Goal: Information Seeking & Learning: Learn about a topic

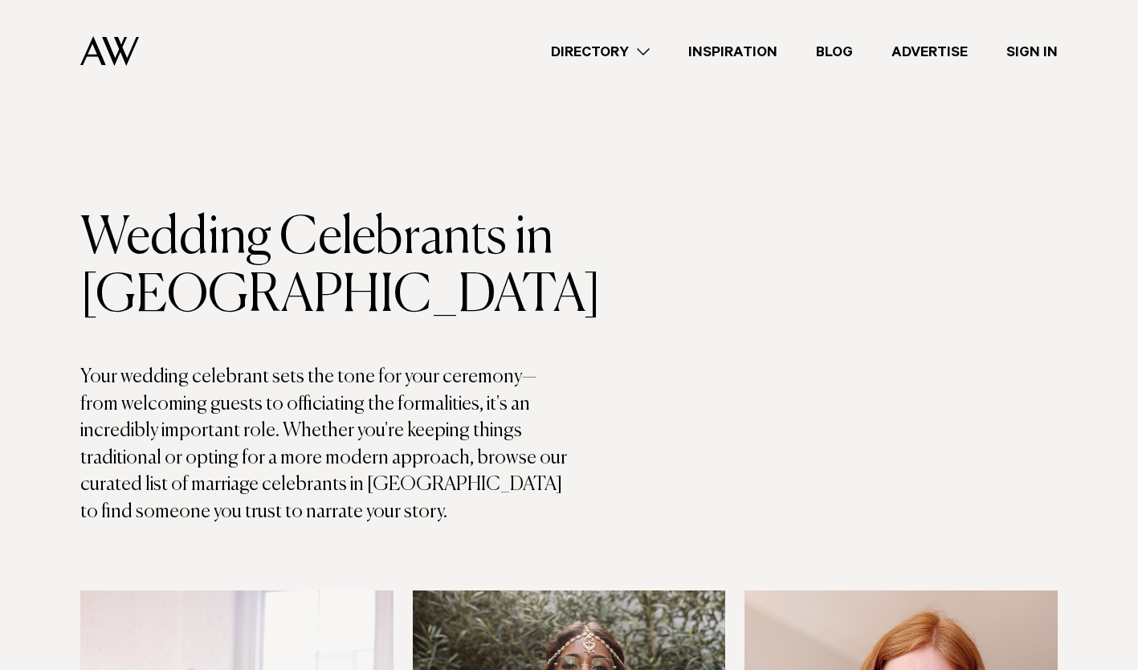
click at [641, 51] on link "Directory" at bounding box center [599, 52] width 137 height 22
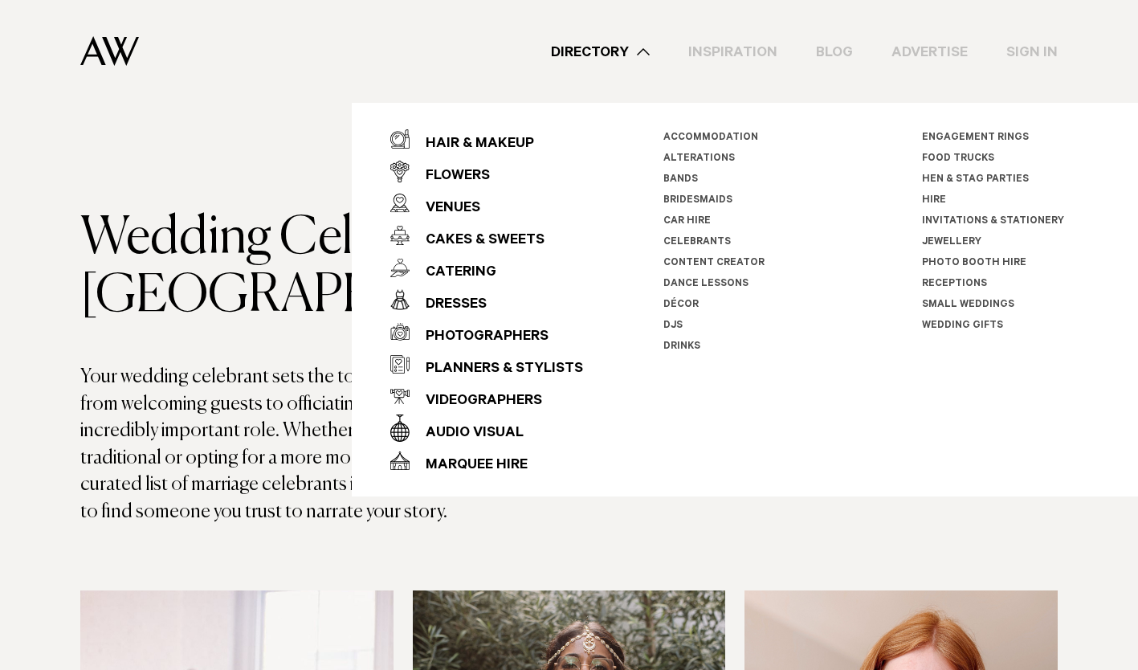
click at [682, 235] on li "Celebrants" at bounding box center [752, 242] width 178 height 21
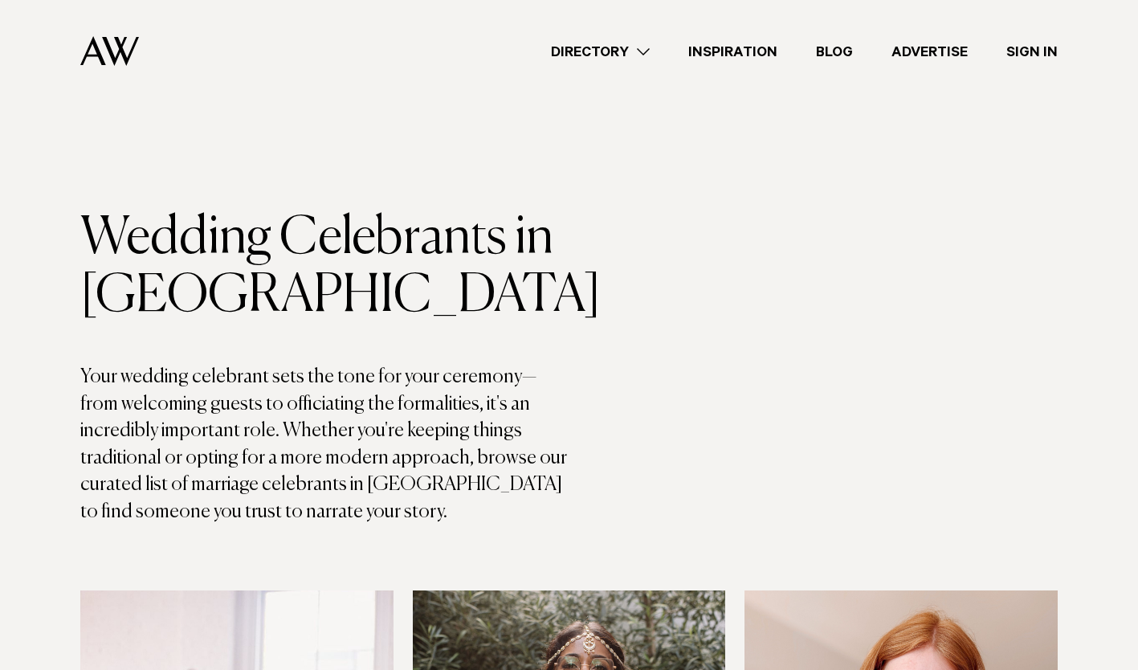
click at [653, 54] on link "Directory" at bounding box center [599, 52] width 137 height 22
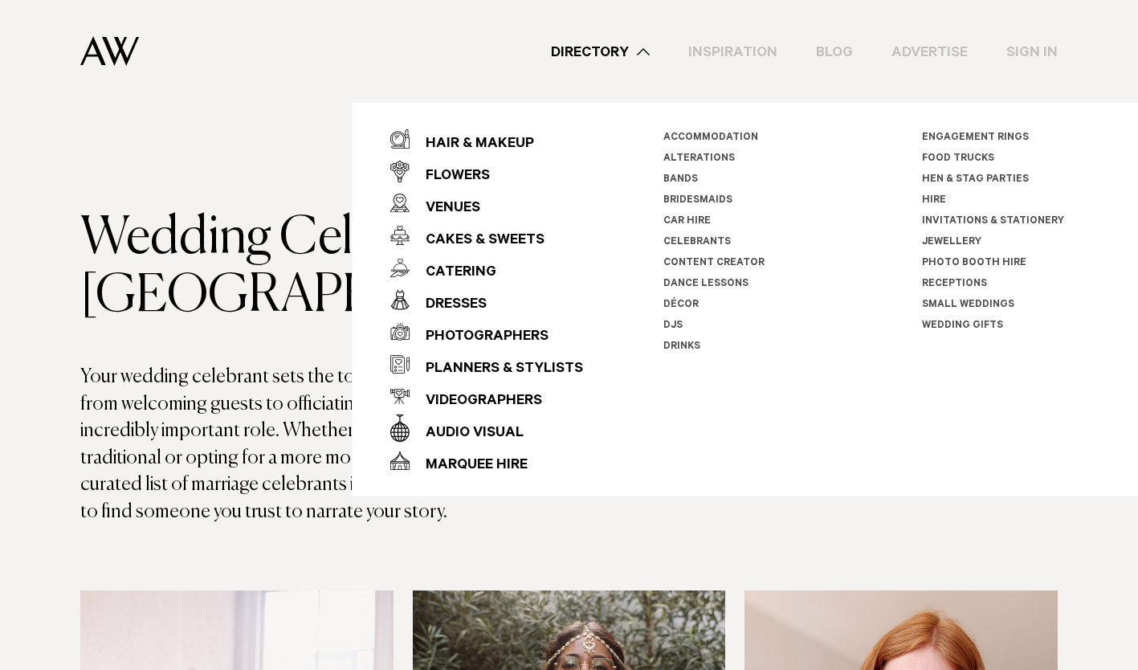
click at [709, 239] on link "Celebrants" at bounding box center [696, 242] width 67 height 11
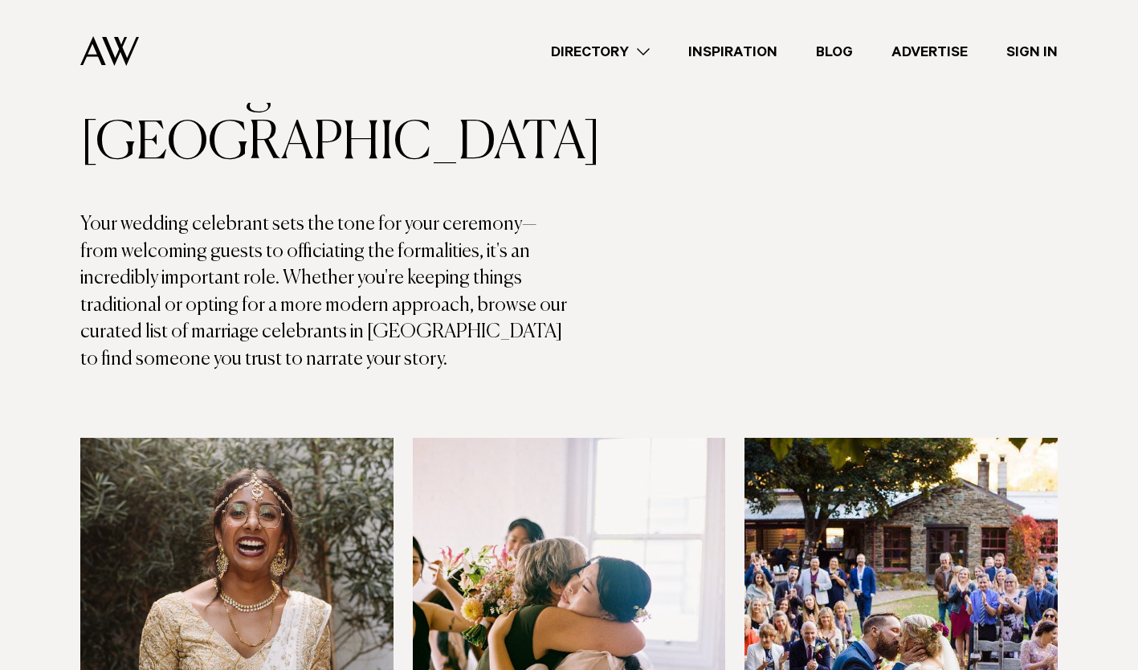
scroll to position [152, 0]
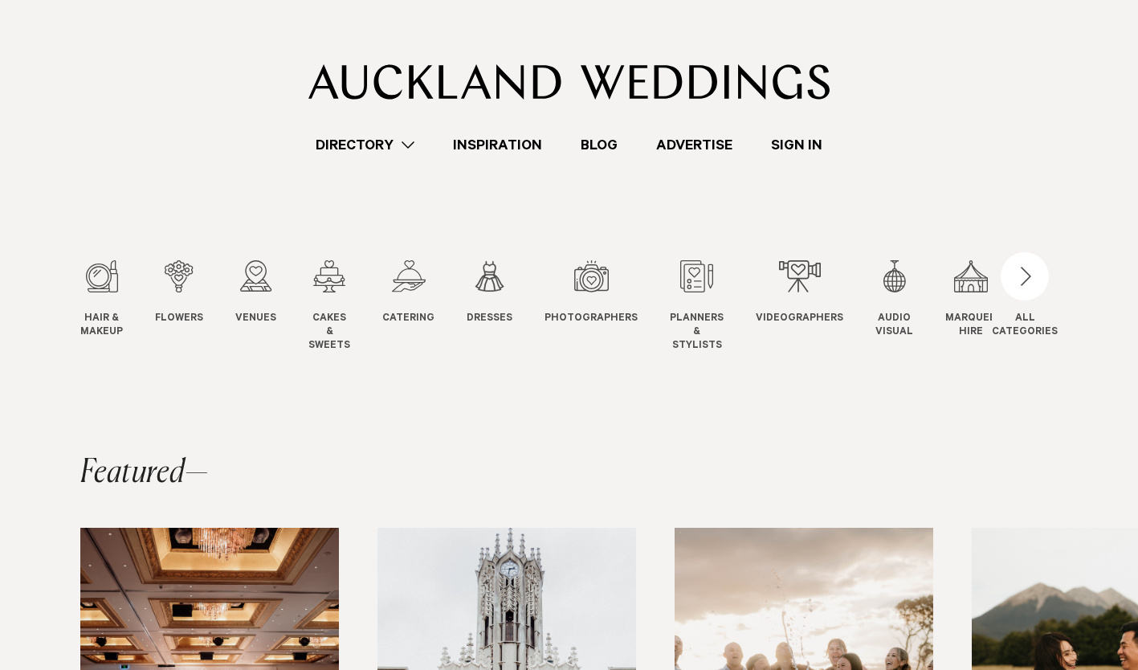
click at [1032, 275] on div "button" at bounding box center [1024, 276] width 48 height 48
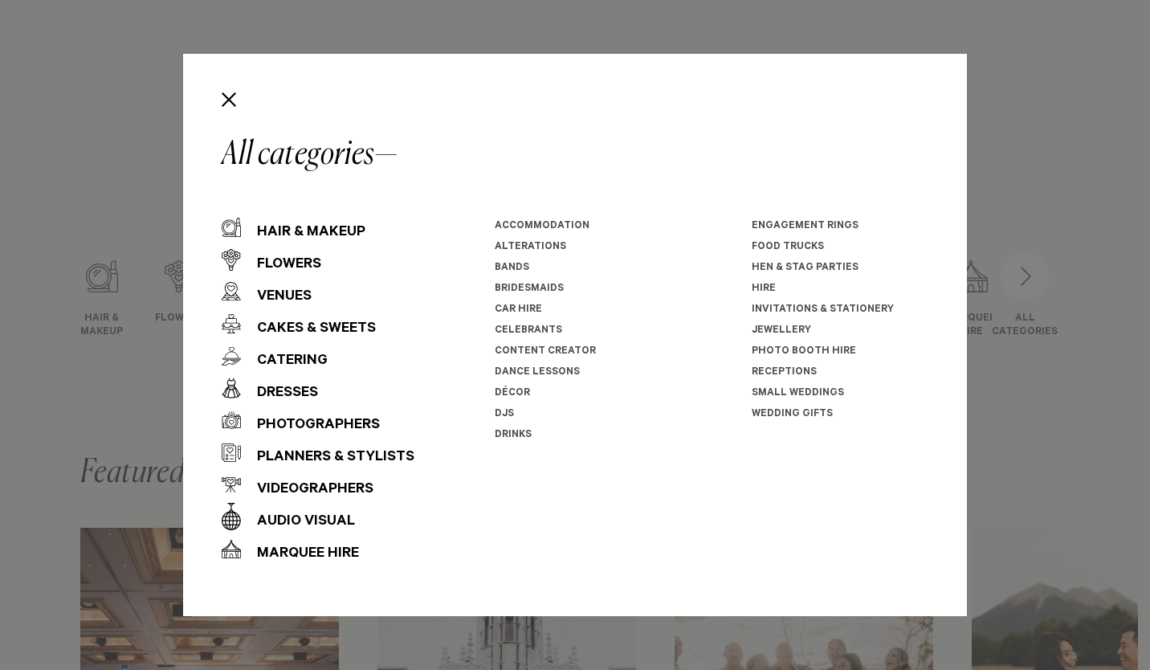
click at [535, 334] on link "Celebrants" at bounding box center [528, 330] width 67 height 11
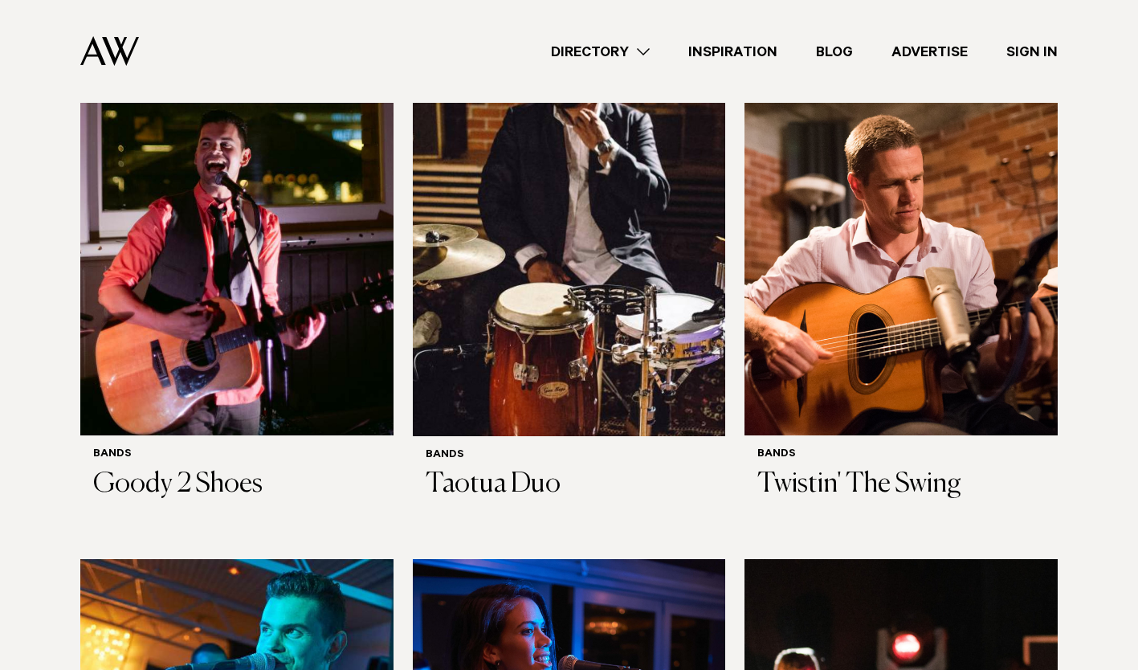
scroll to position [1143, 0]
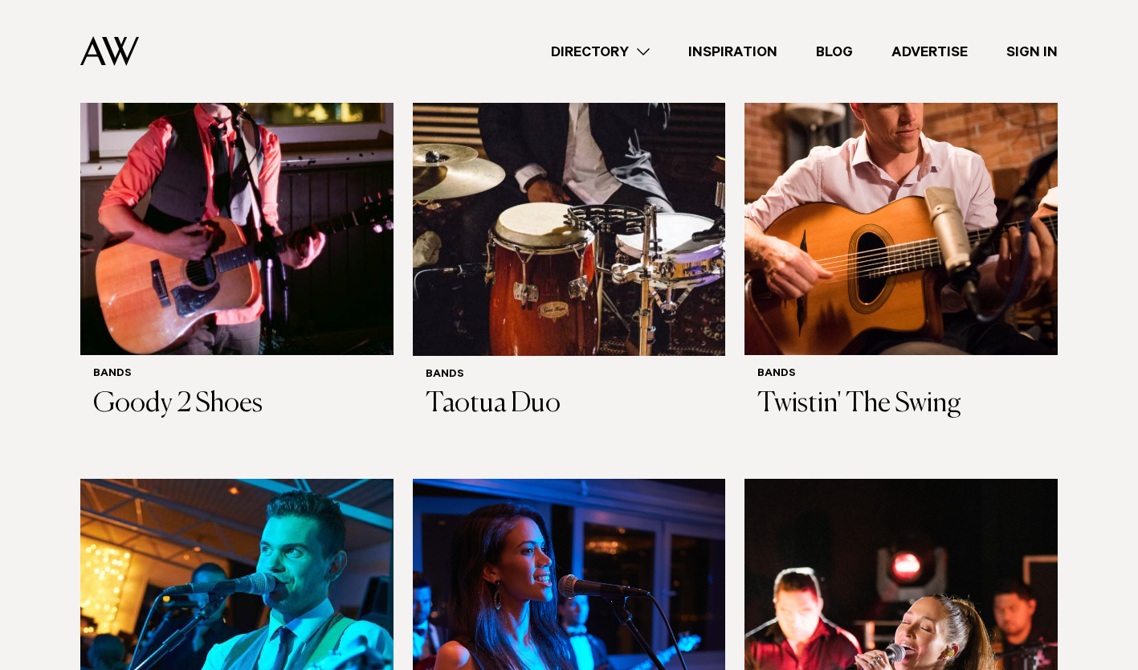
click at [206, 405] on h3 "Goody 2 Shoes" at bounding box center [236, 404] width 287 height 33
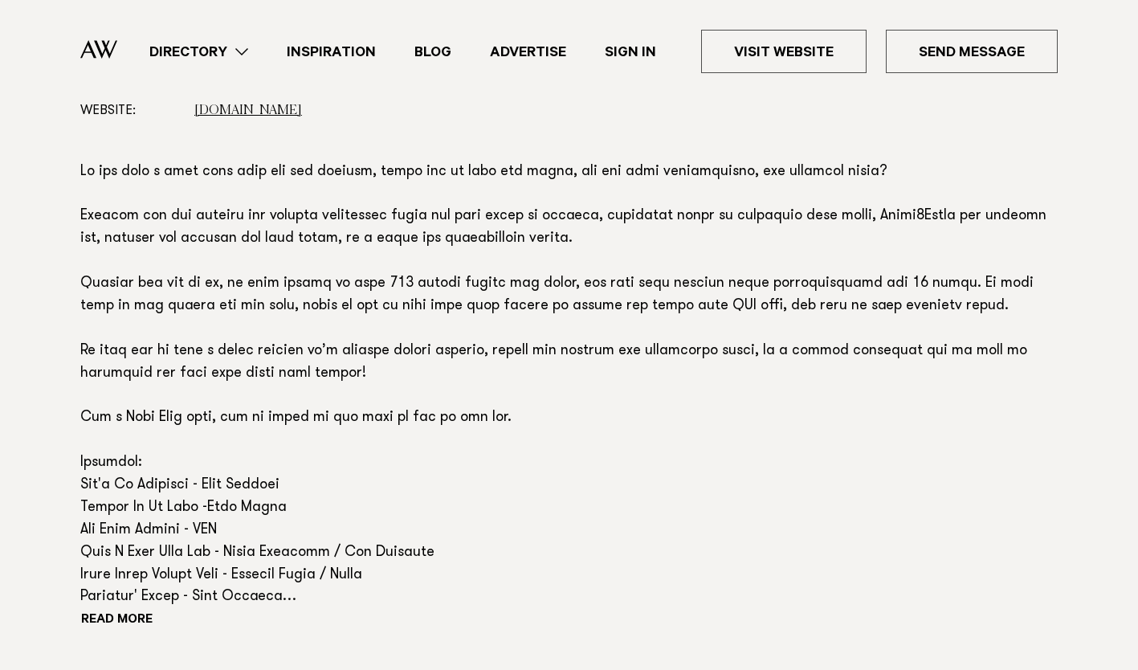
scroll to position [980, 0]
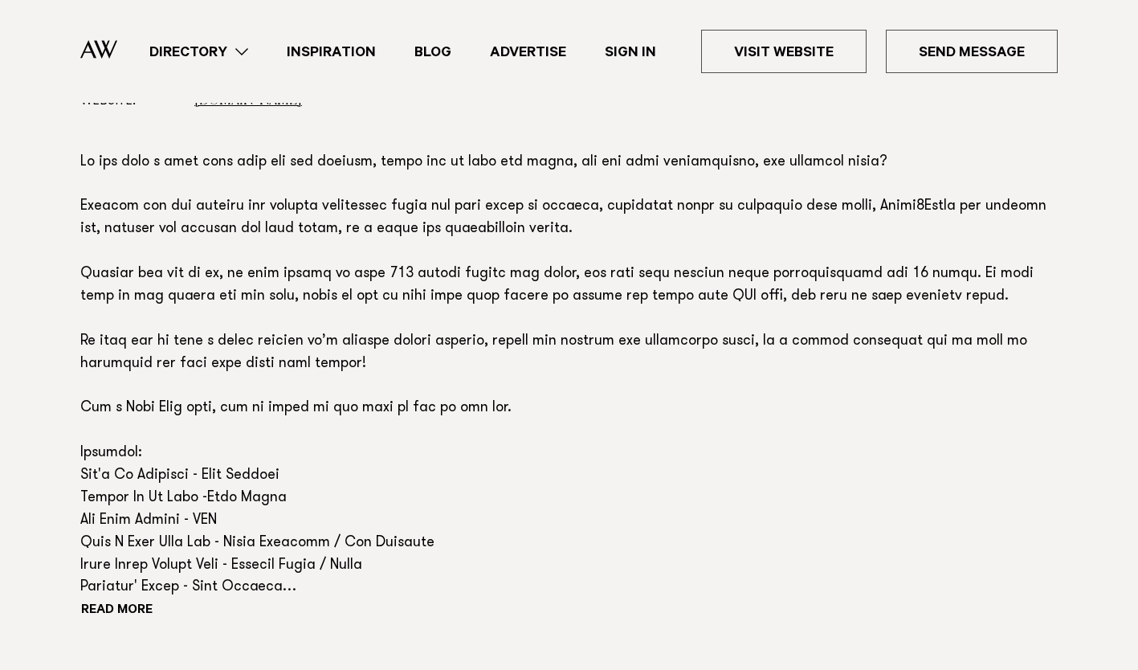
click at [110, 608] on button "Read more" at bounding box center [152, 611] width 144 height 24
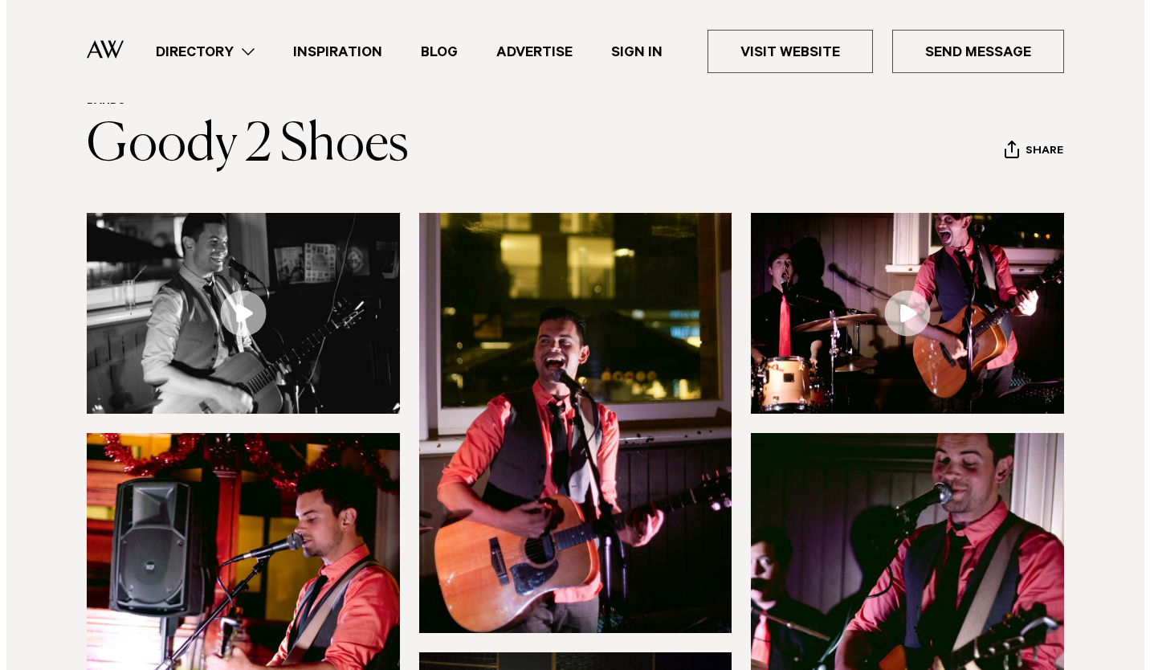
scroll to position [12, 0]
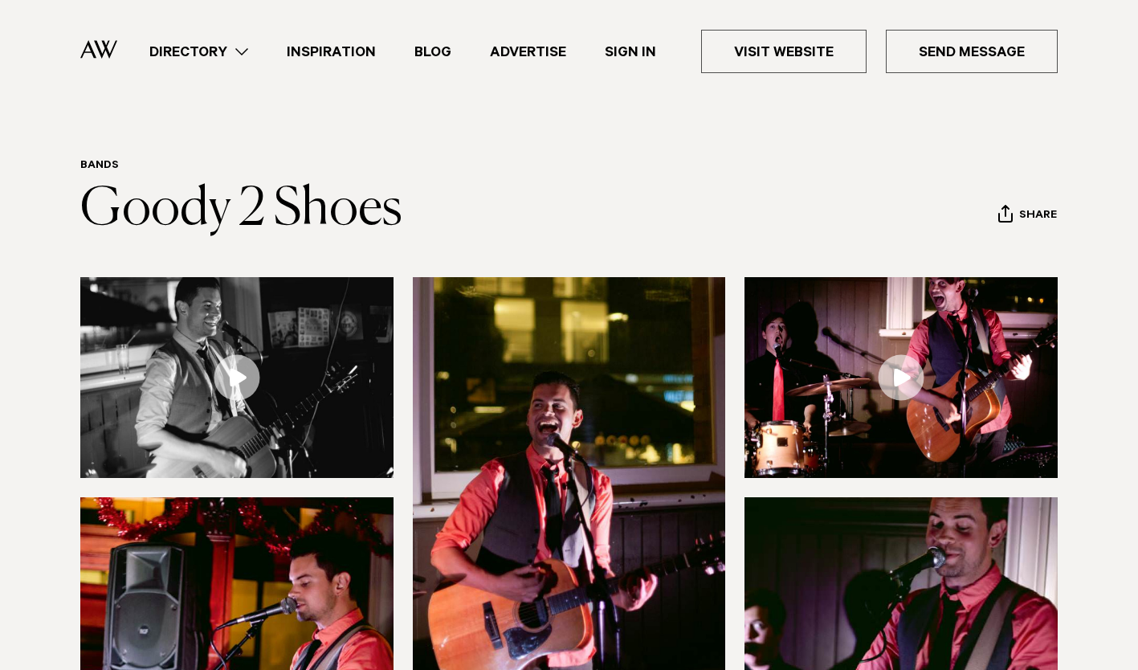
click at [189, 342] on img at bounding box center [236, 377] width 313 height 200
